Goal: Find specific page/section: Find specific page/section

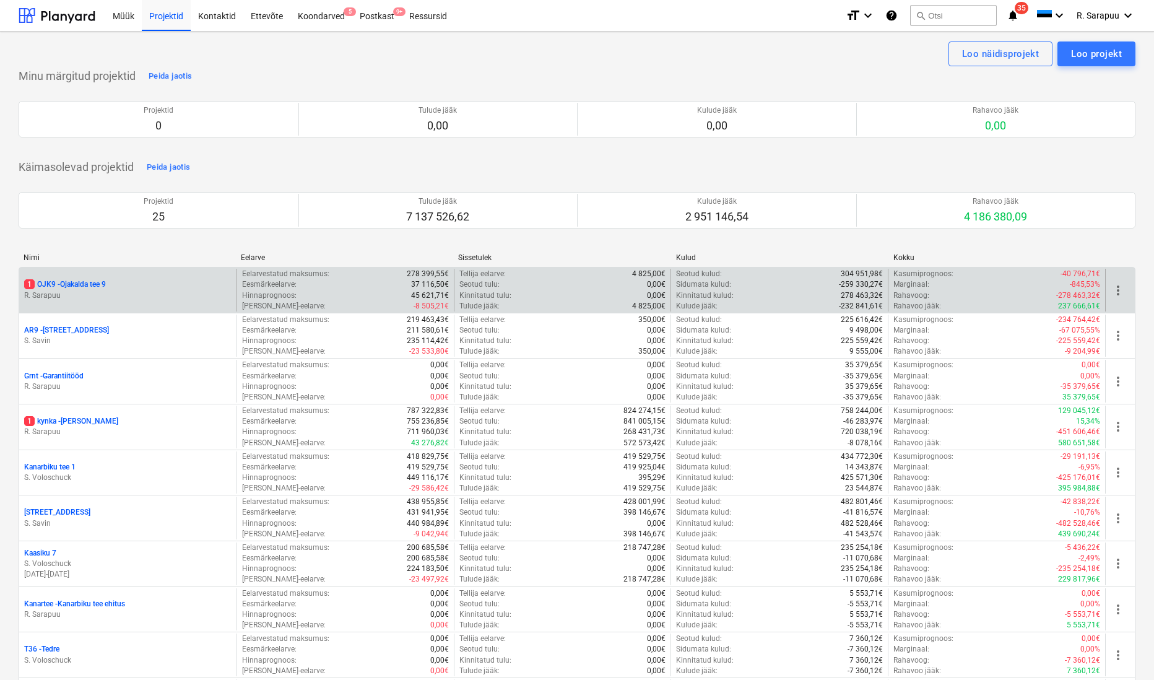
click at [103, 281] on p "1 OJK9 - Ojakalda tee 9" at bounding box center [65, 284] width 82 height 11
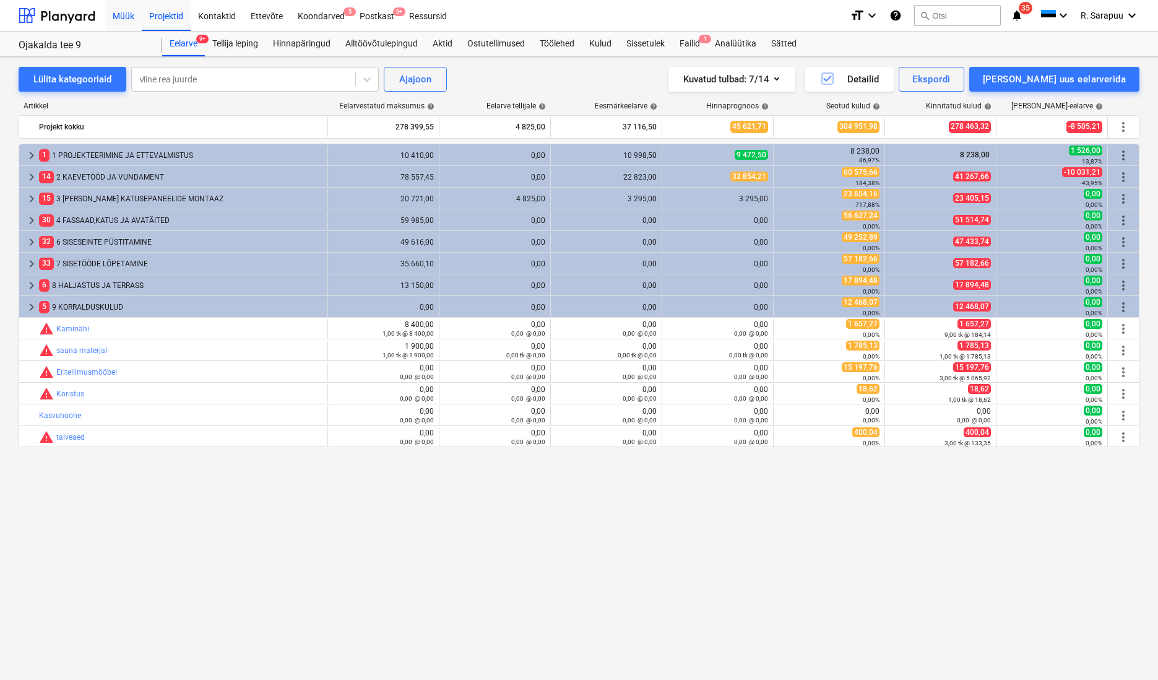
click at [129, 19] on div "Müük" at bounding box center [123, 15] width 37 height 32
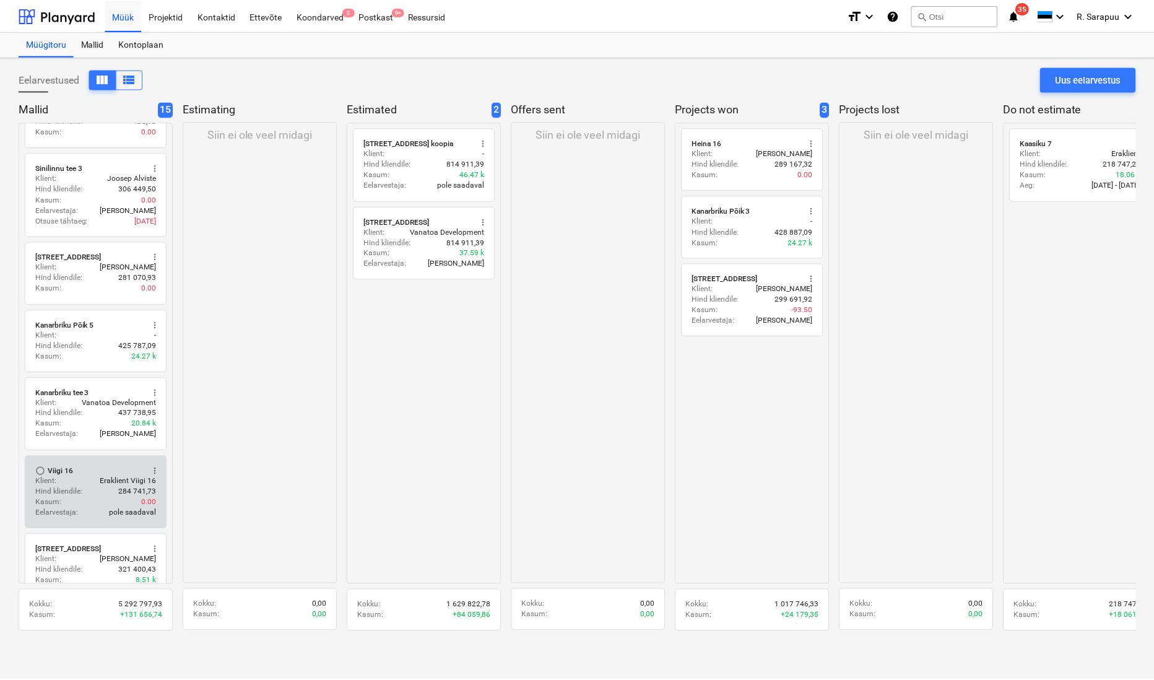
scroll to position [525, 0]
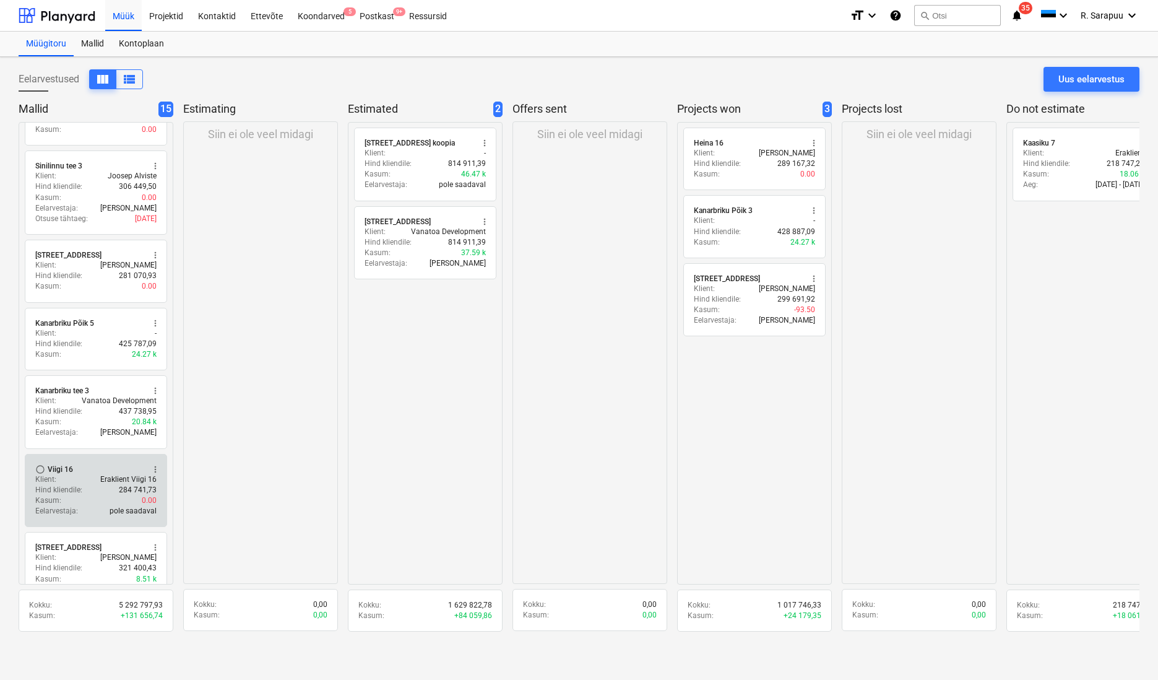
click at [122, 485] on p "284 741,73" at bounding box center [138, 490] width 38 height 11
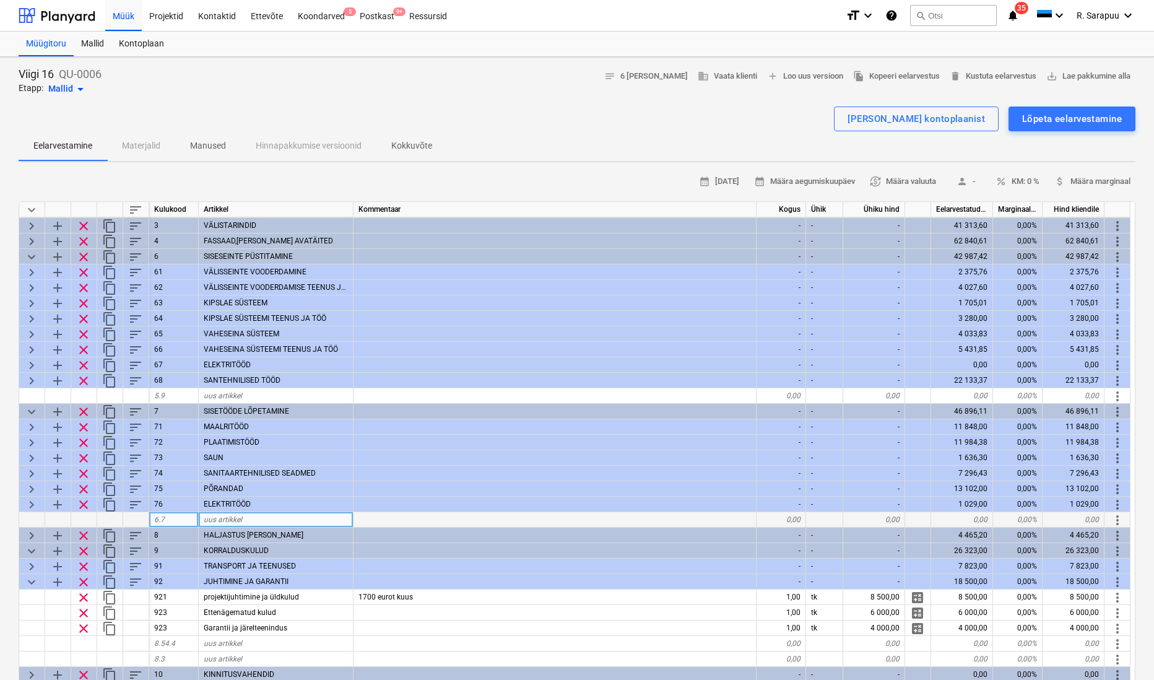
scroll to position [35, 0]
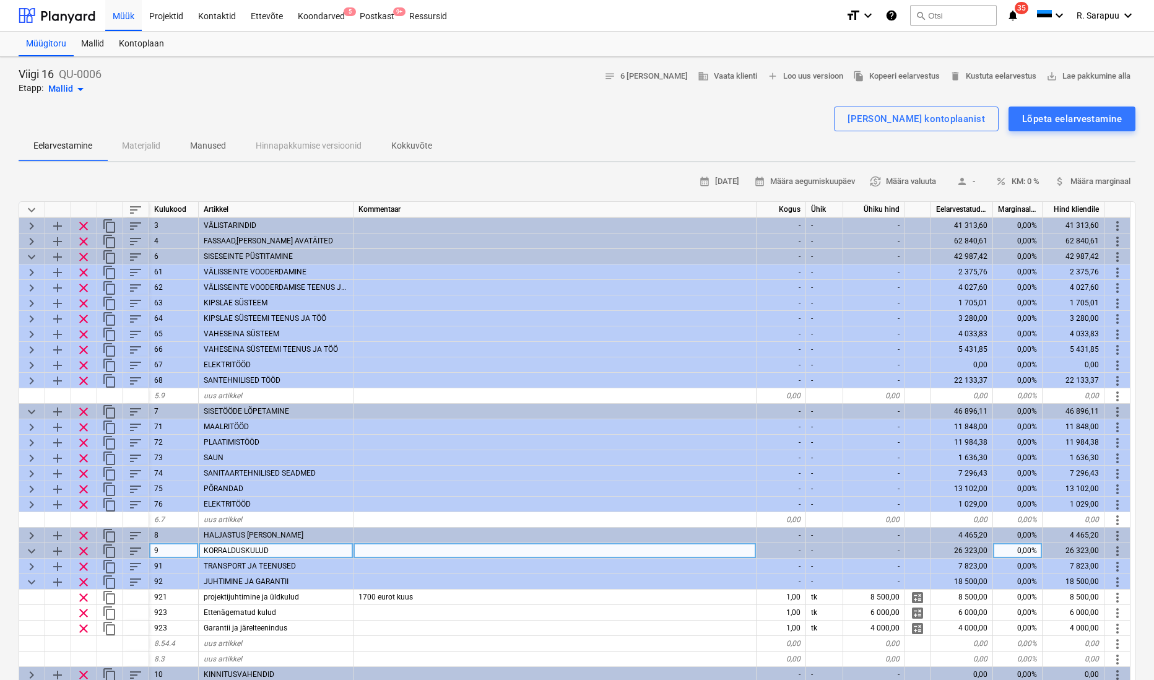
click at [30, 545] on span "keyboard_arrow_down" at bounding box center [31, 550] width 15 height 15
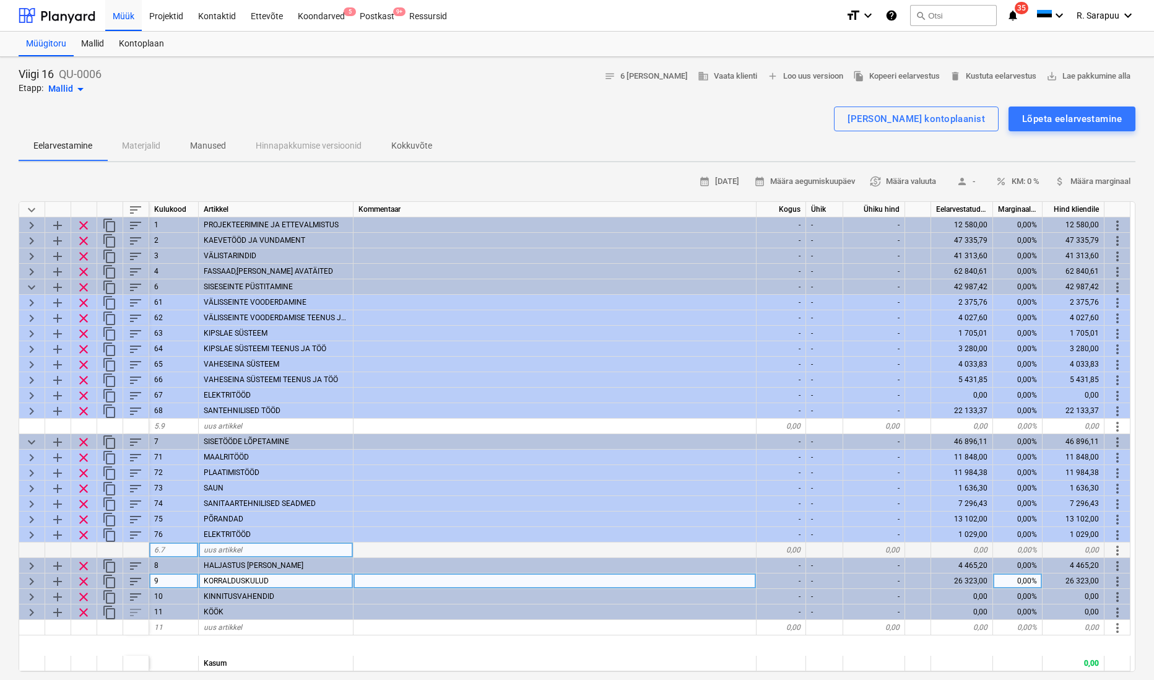
scroll to position [0, 0]
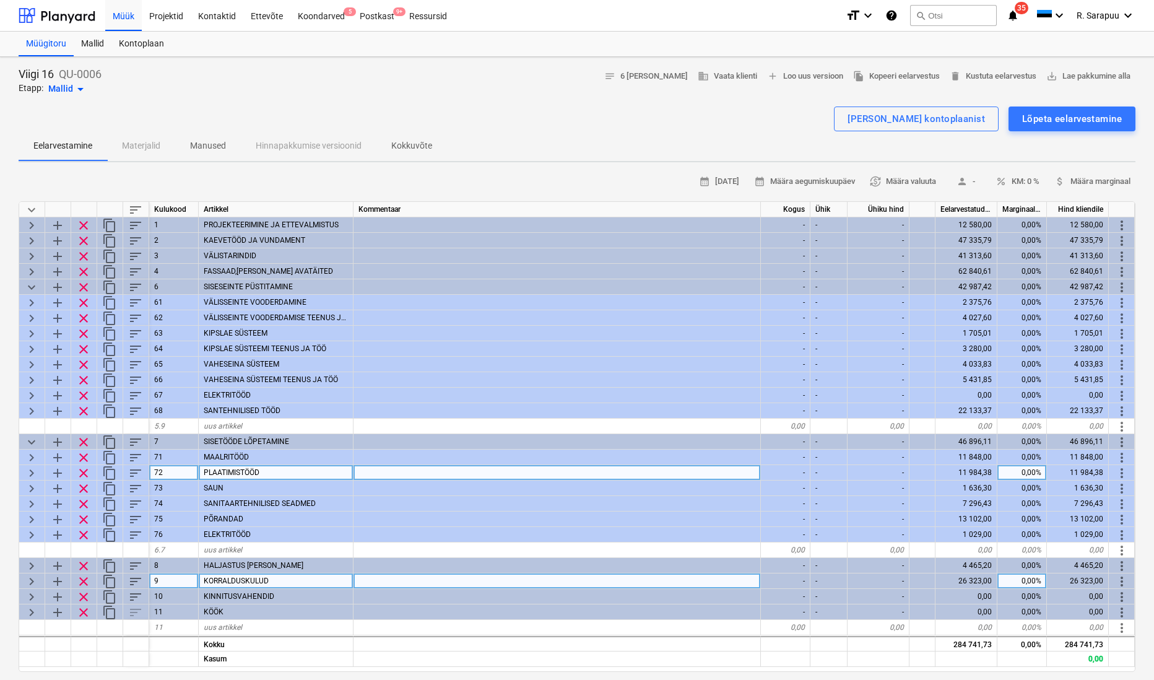
click at [34, 468] on span "keyboard_arrow_right" at bounding box center [31, 472] width 15 height 15
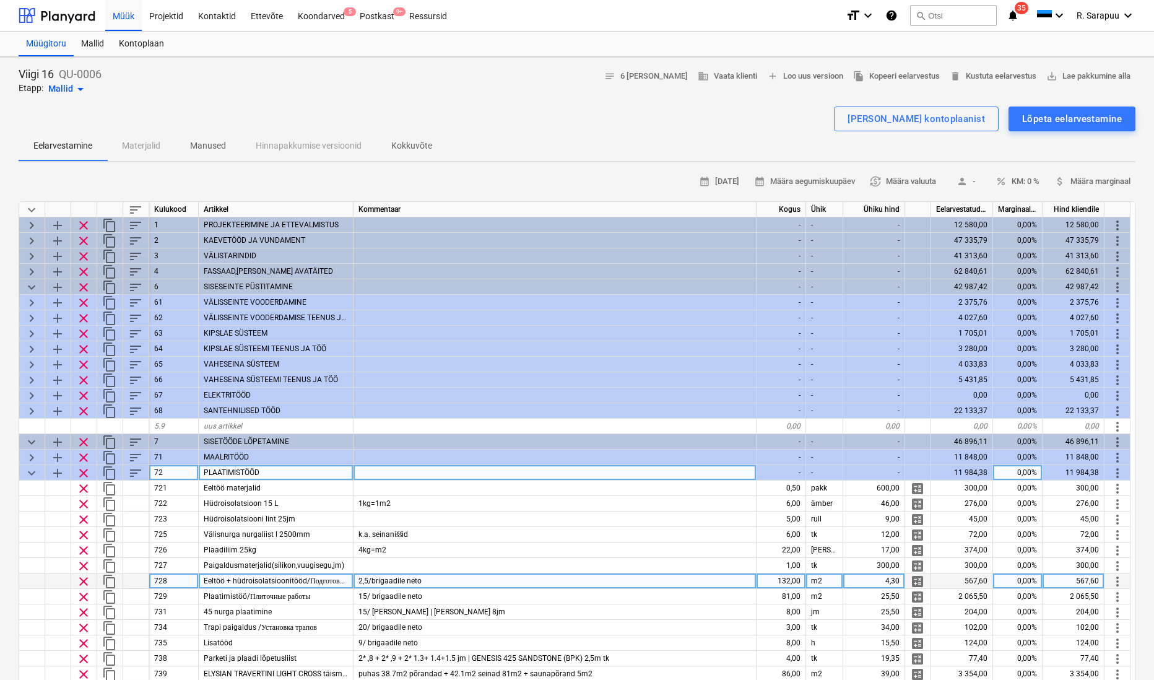
scroll to position [157, 0]
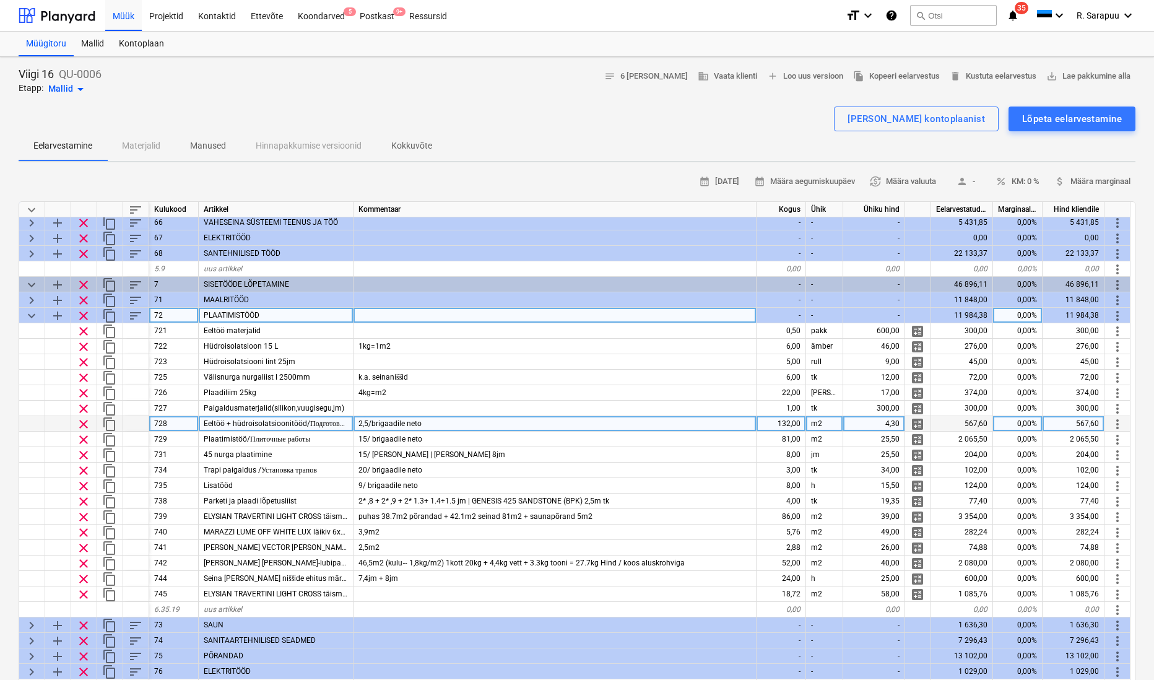
click at [31, 313] on span "keyboard_arrow_down" at bounding box center [31, 315] width 15 height 15
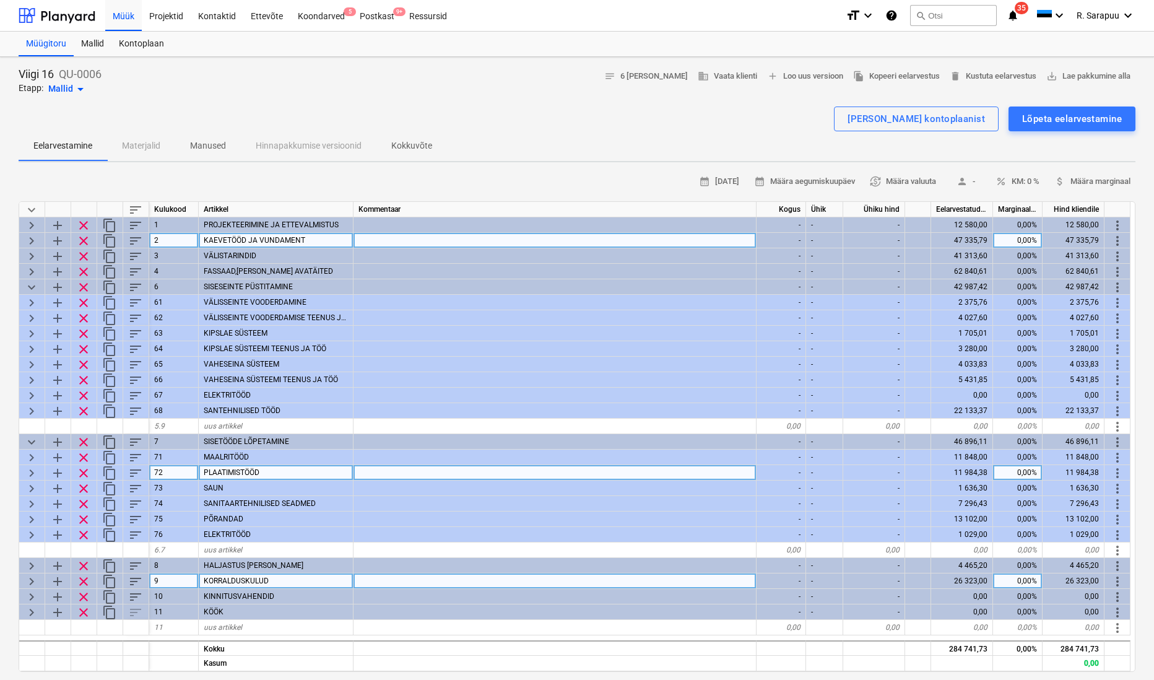
scroll to position [0, 0]
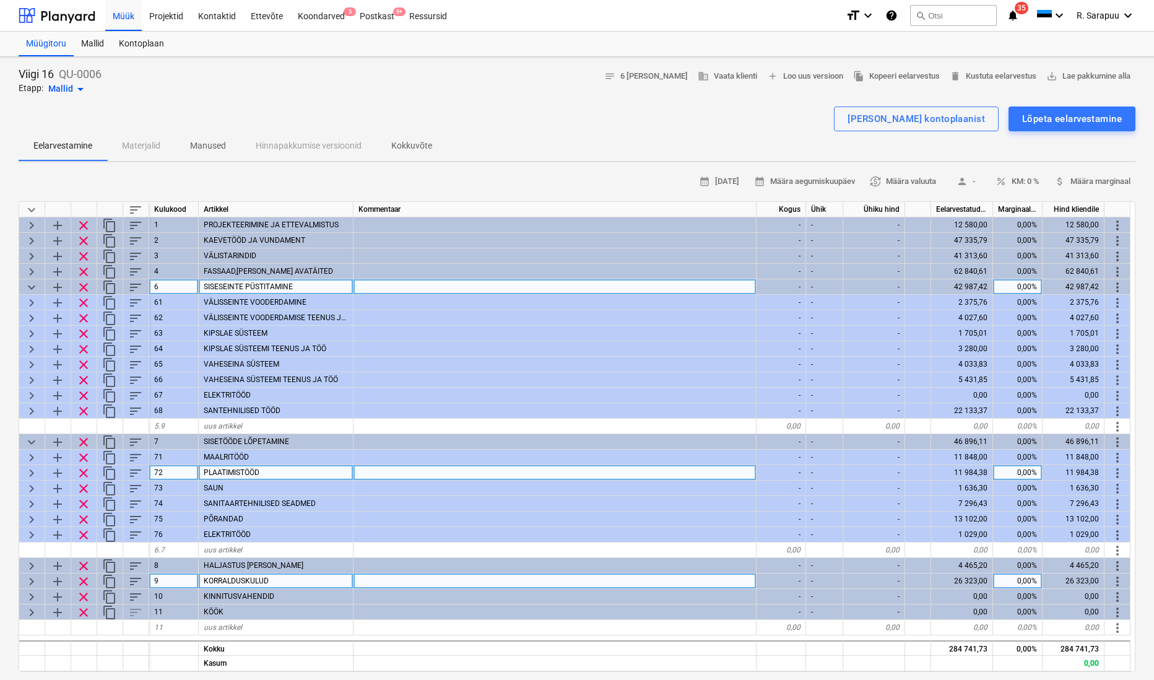
click at [32, 287] on span "keyboard_arrow_down" at bounding box center [31, 287] width 15 height 15
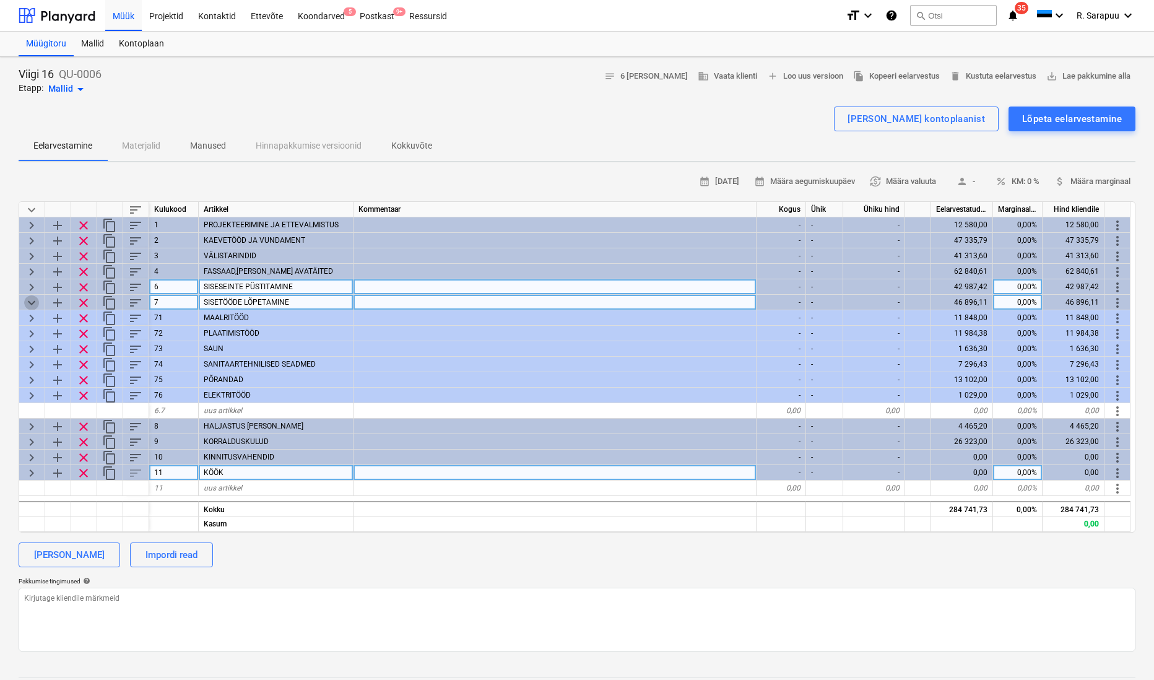
click at [30, 301] on span "keyboard_arrow_down" at bounding box center [31, 302] width 15 height 15
type textarea "x"
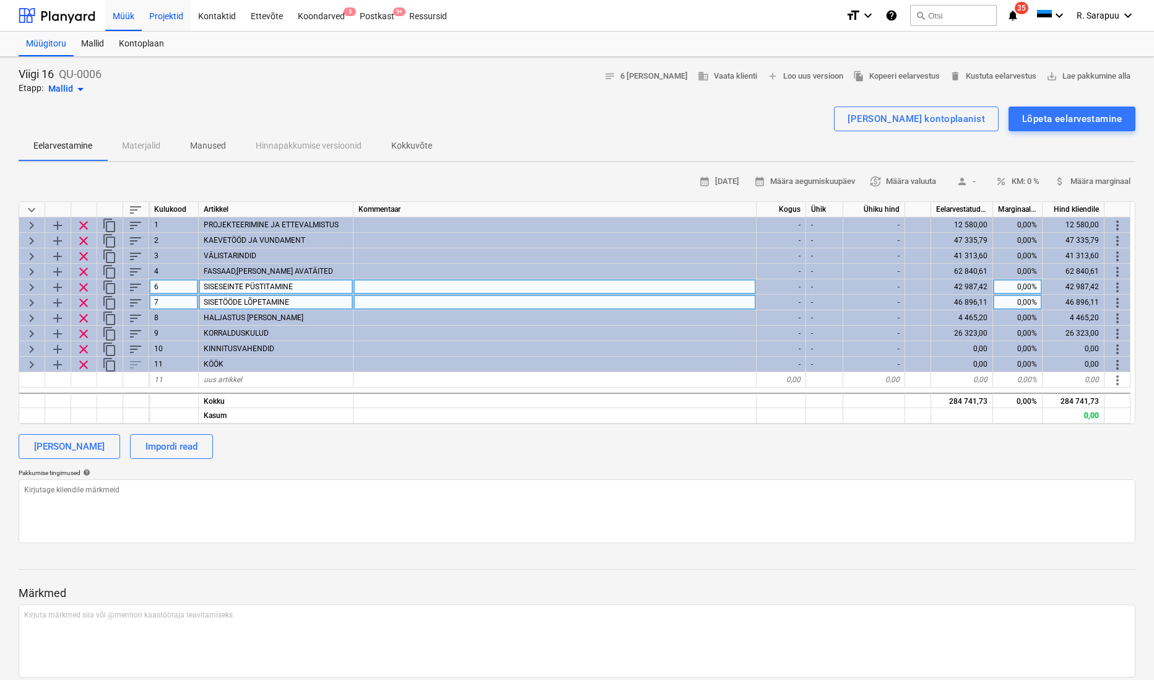
click at [152, 9] on div "Projektid" at bounding box center [166, 15] width 49 height 32
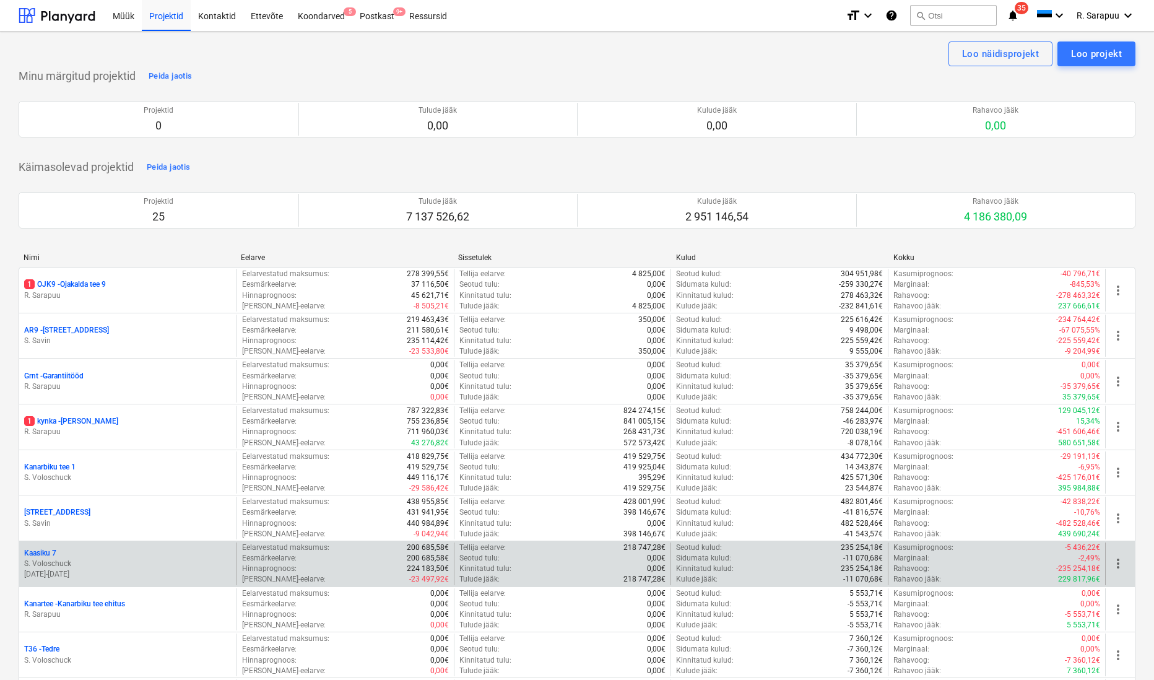
scroll to position [158, 0]
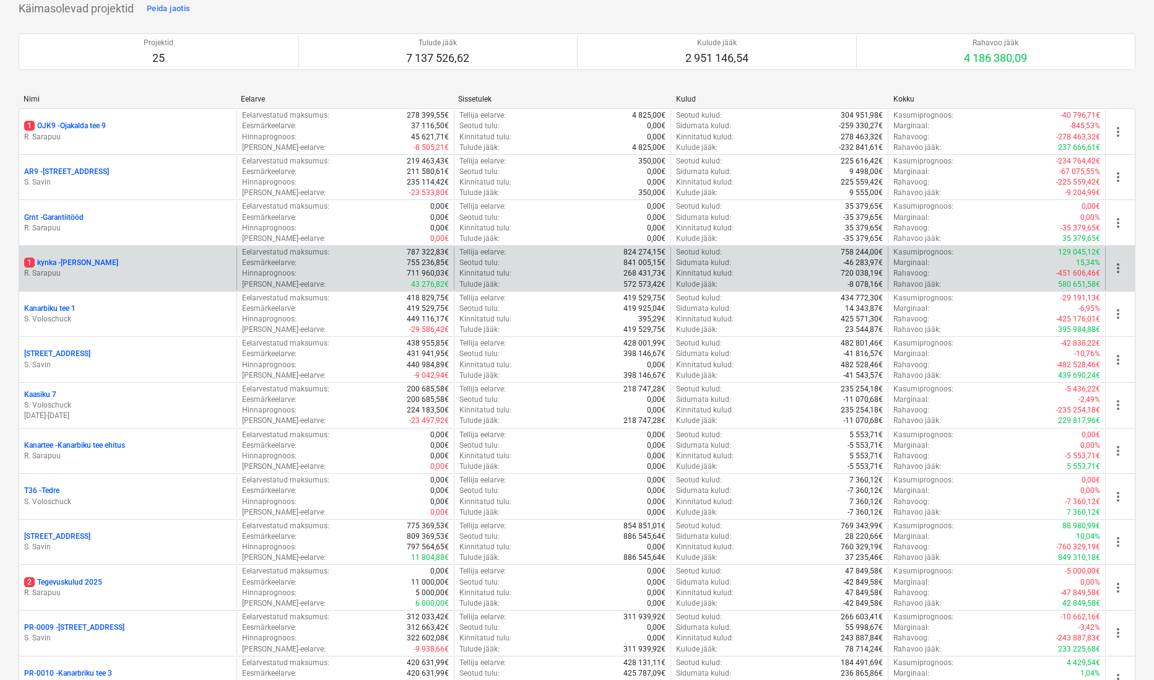
click at [60, 268] on p "R. Sarapuu" at bounding box center [127, 273] width 207 height 11
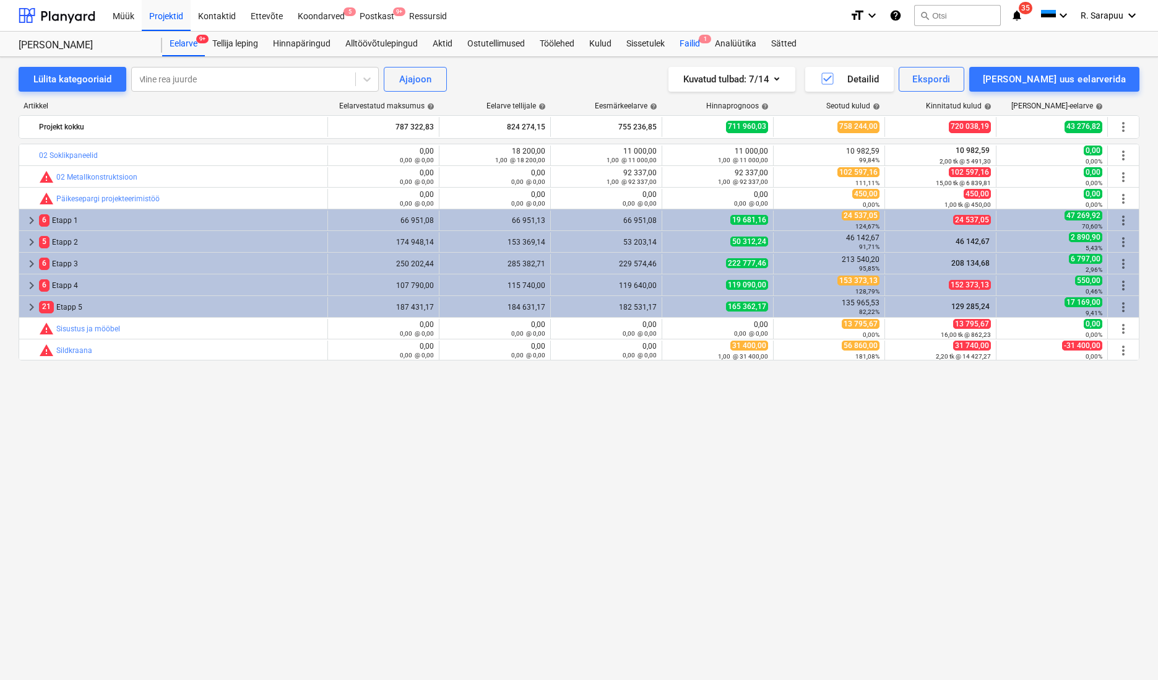
click at [692, 42] on div "Failid 1" at bounding box center [689, 44] width 35 height 25
